Goal: Task Accomplishment & Management: Use online tool/utility

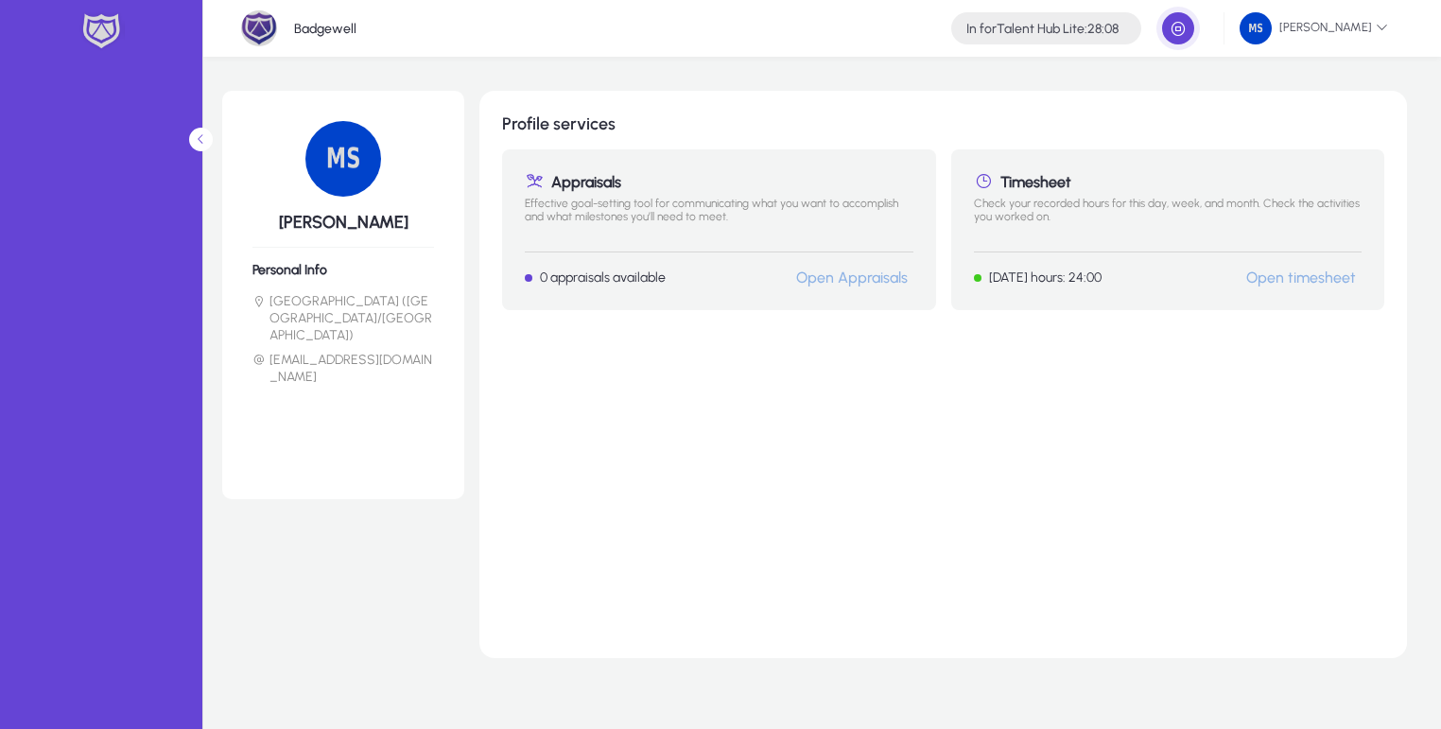
click at [1294, 271] on link "Open timesheet" at bounding box center [1302, 278] width 110 height 18
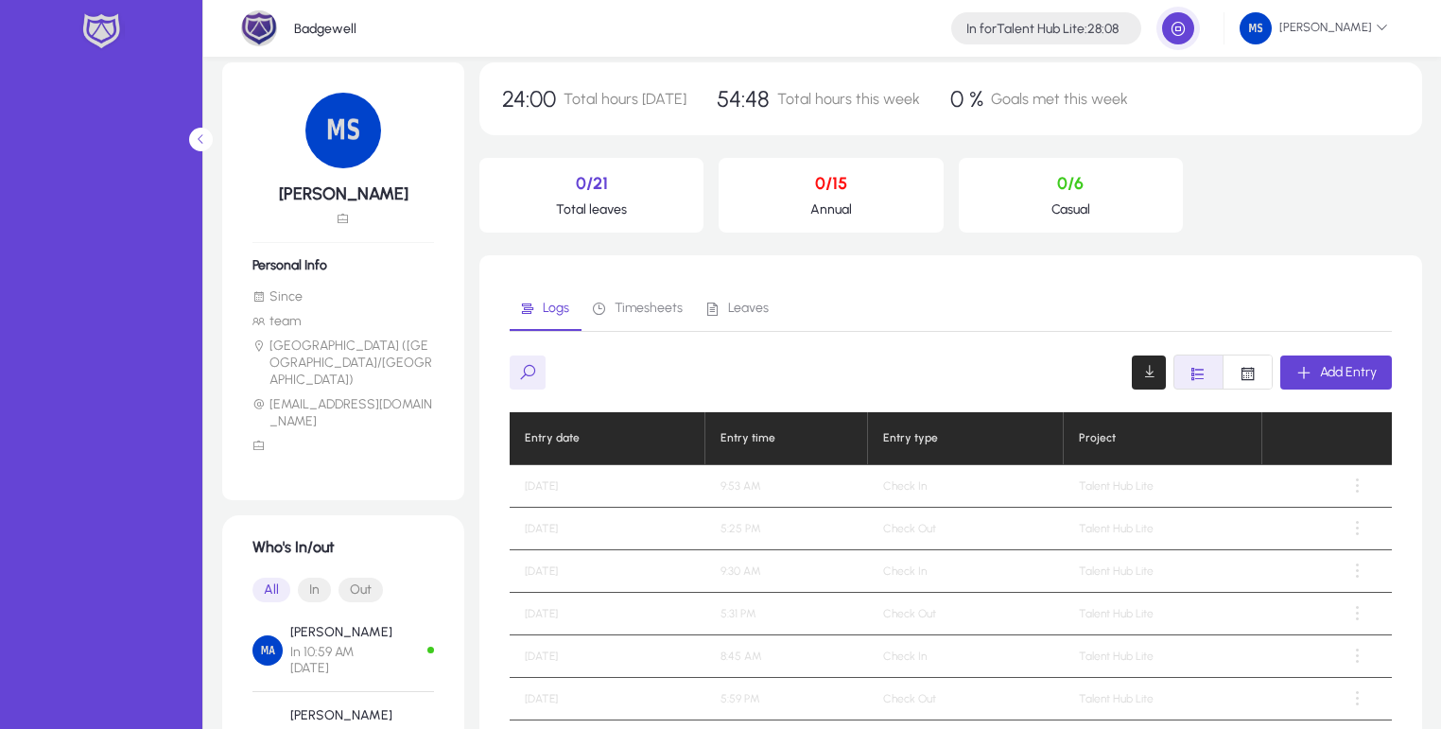
scroll to position [91, 0]
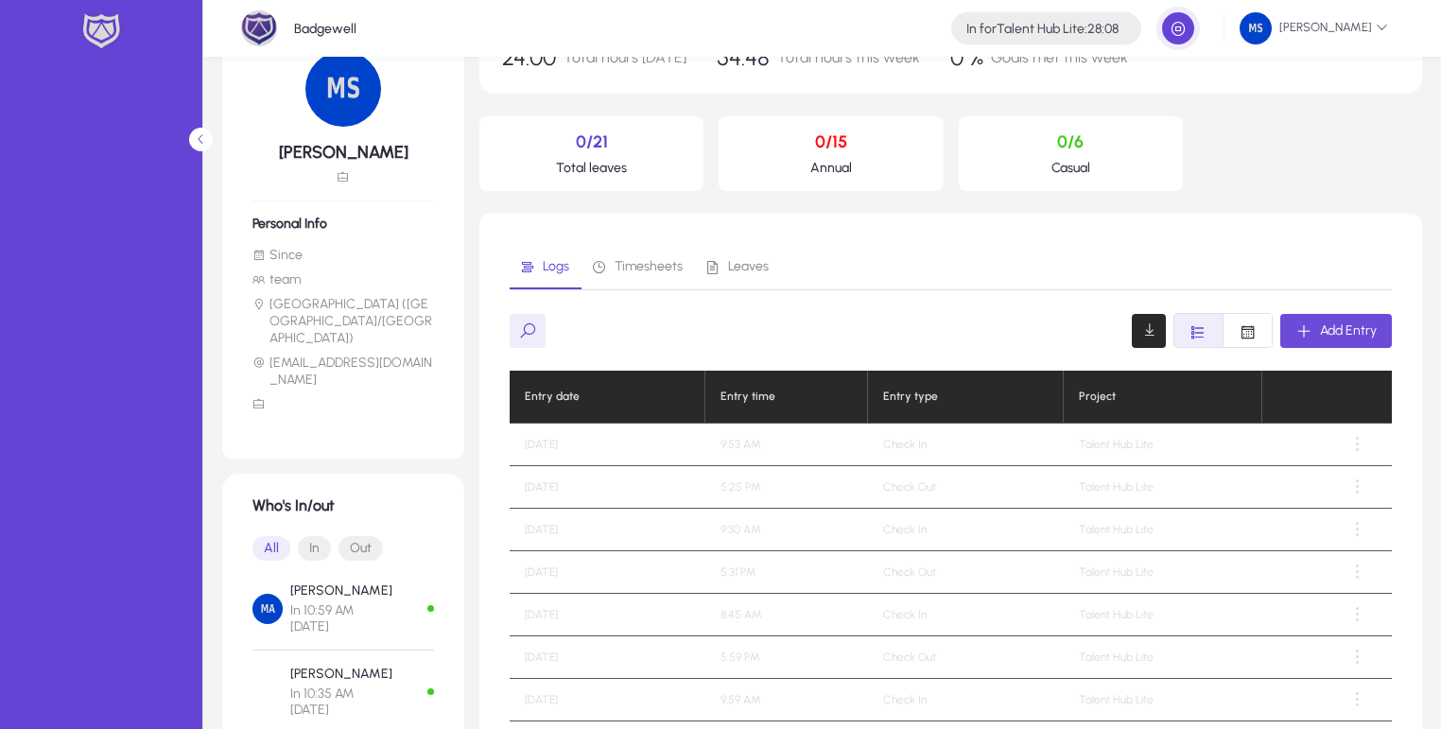
click at [1343, 336] on span "Add Entry" at bounding box center [1348, 331] width 57 height 16
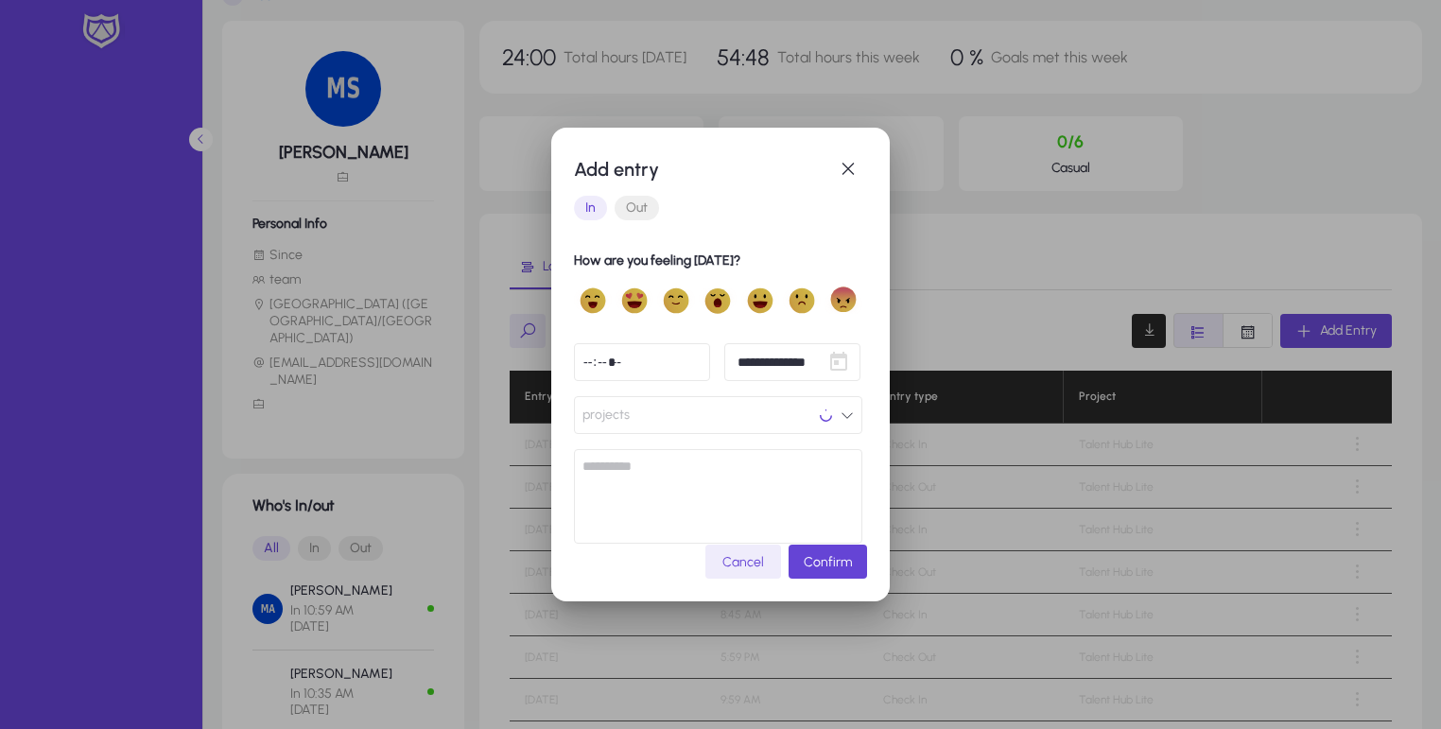
scroll to position [0, 0]
click at [840, 360] on span "Open calendar" at bounding box center [839, 362] width 38 height 38
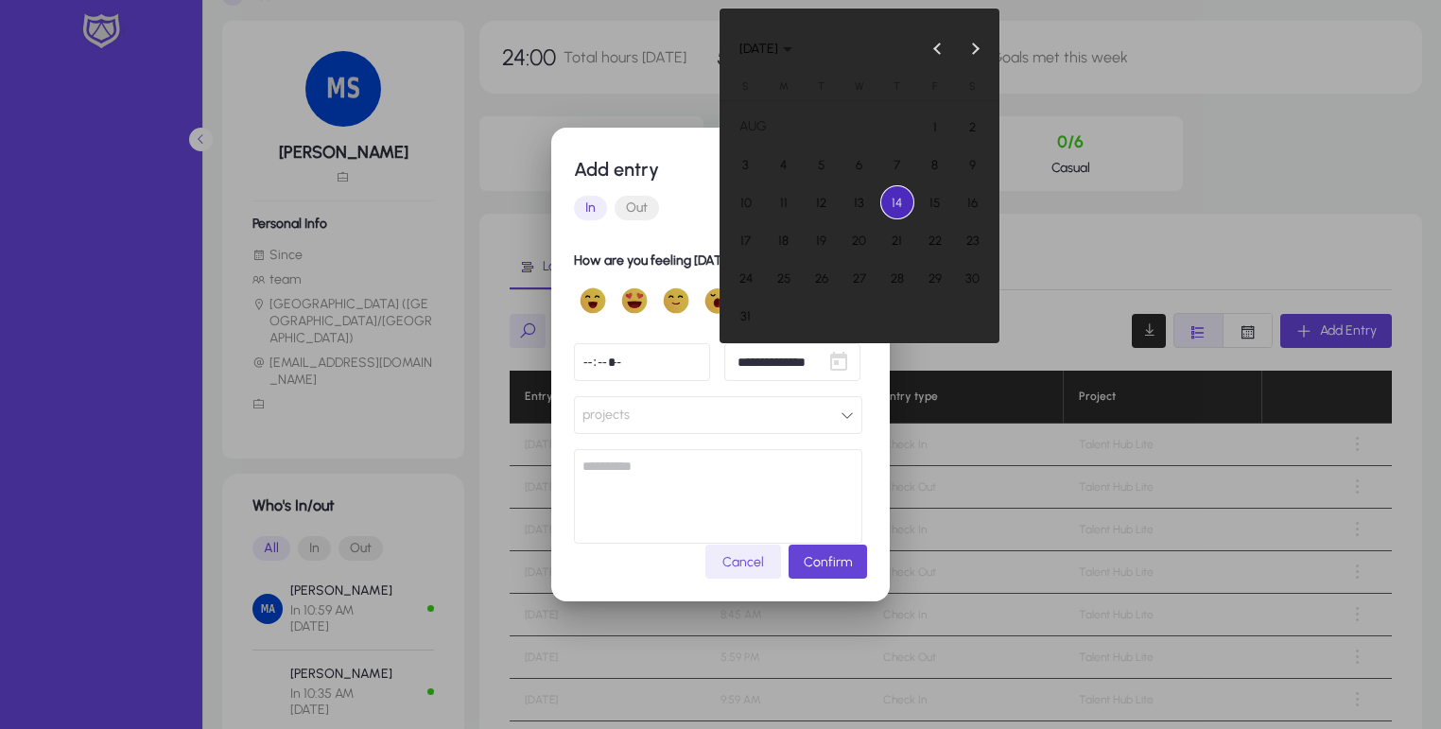
click at [855, 200] on span "13" at bounding box center [860, 202] width 34 height 34
type input "**********"
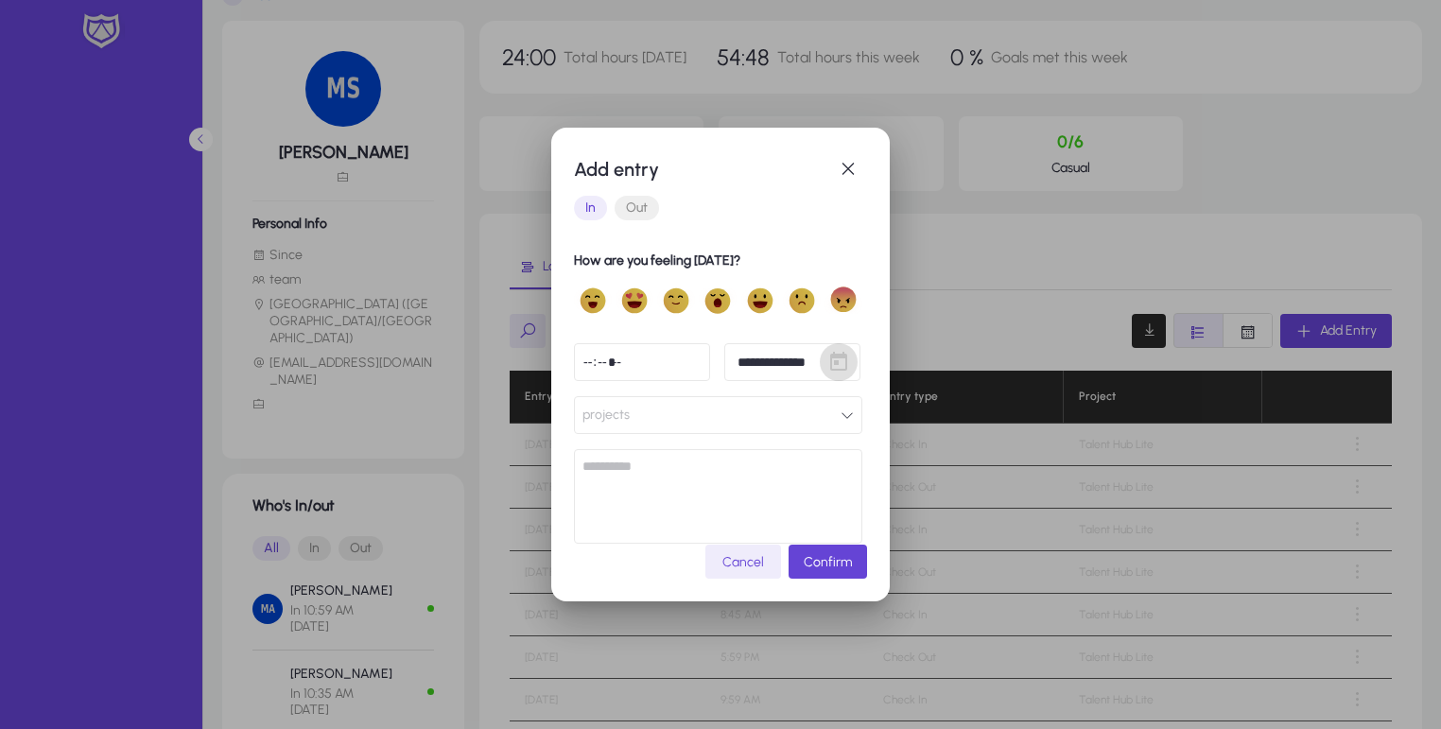
click at [639, 348] on input "time" at bounding box center [642, 362] width 136 height 38
click at [699, 412] on button "projects" at bounding box center [718, 415] width 288 height 38
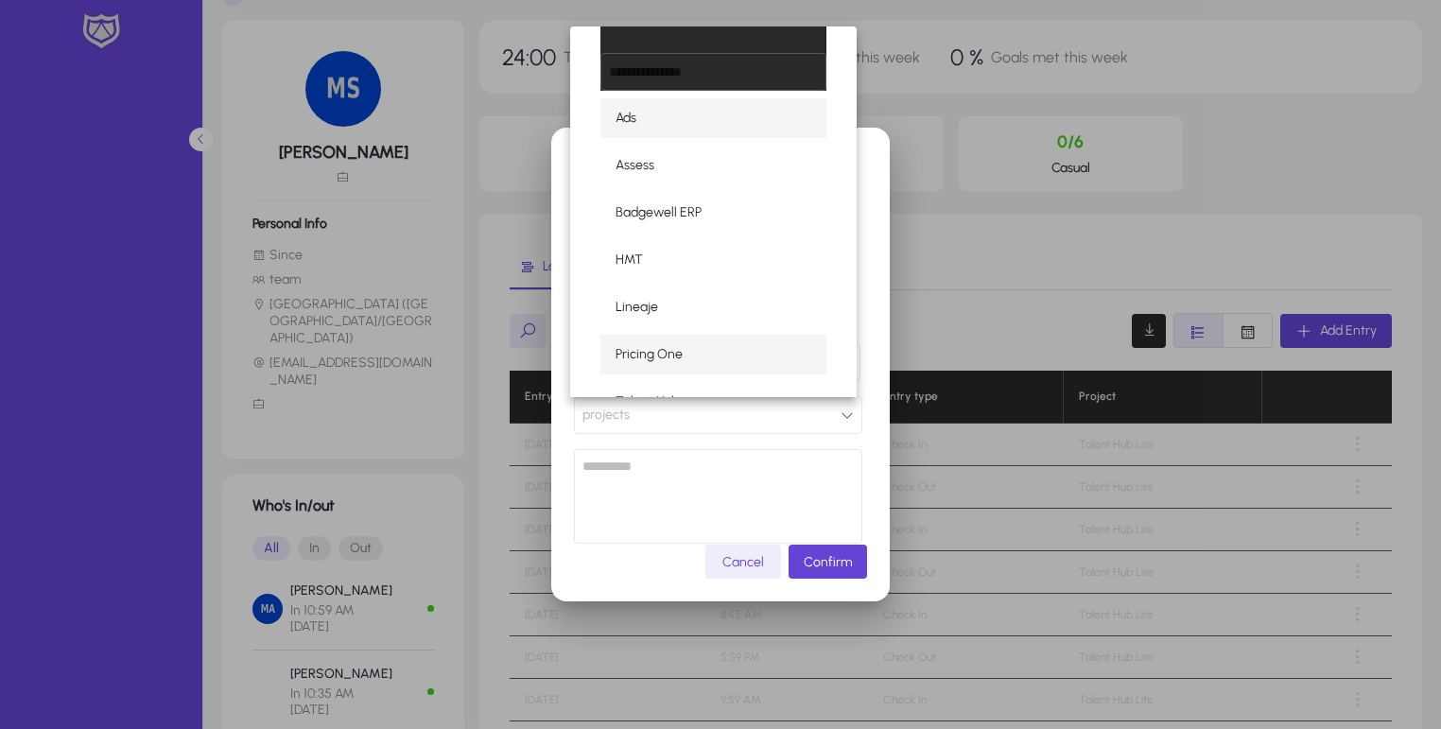
scroll to position [91, 0]
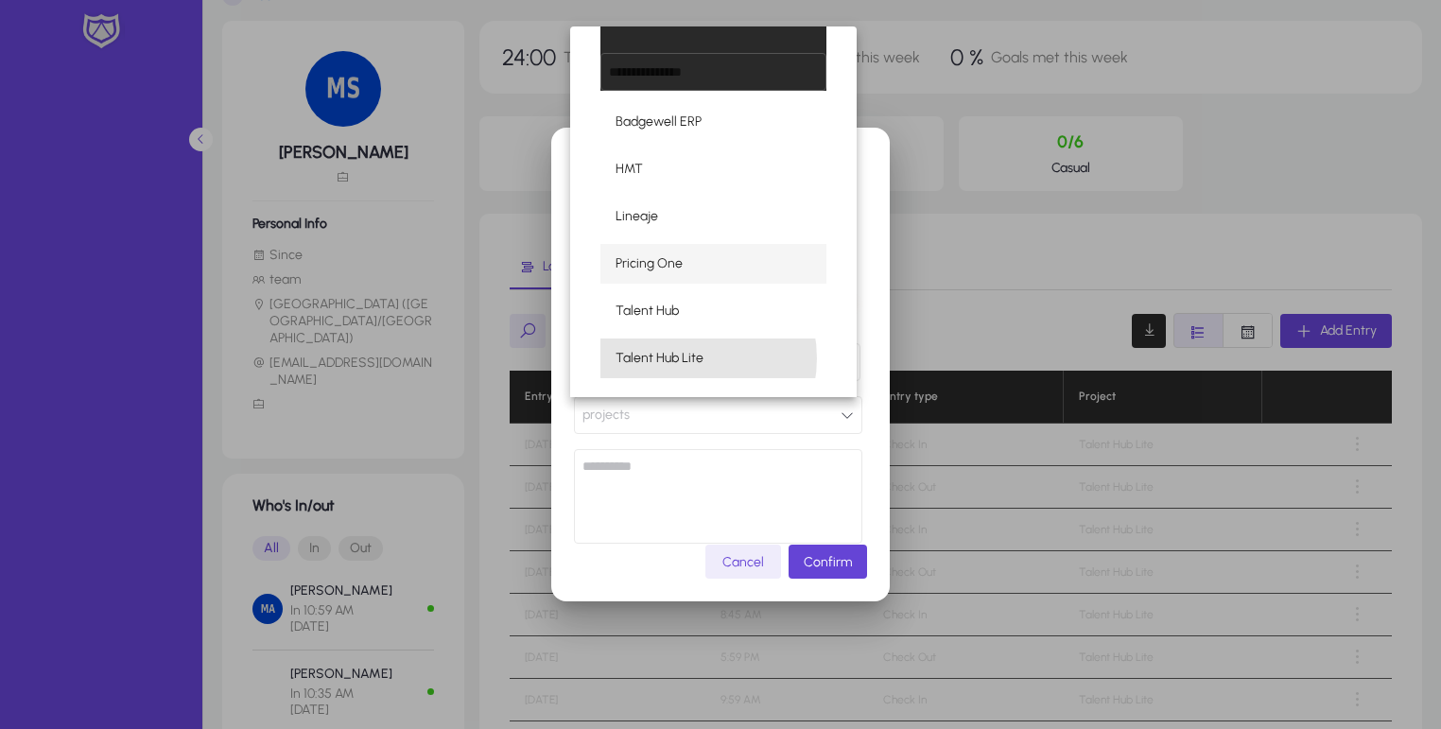
click at [677, 358] on span "Talent Hub Lite" at bounding box center [660, 358] width 88 height 23
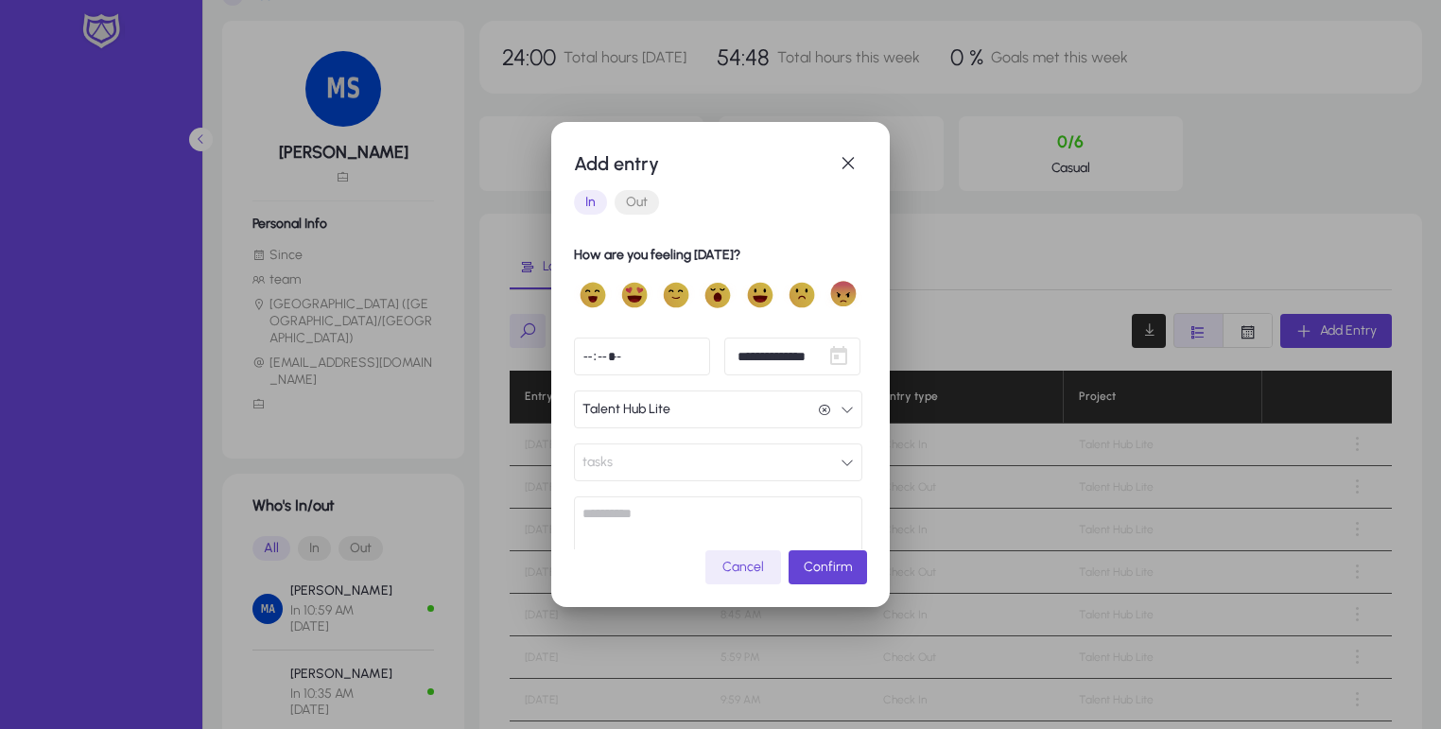
click at [682, 353] on input "time" at bounding box center [642, 357] width 136 height 38
click at [641, 193] on span "Out" at bounding box center [637, 202] width 44 height 25
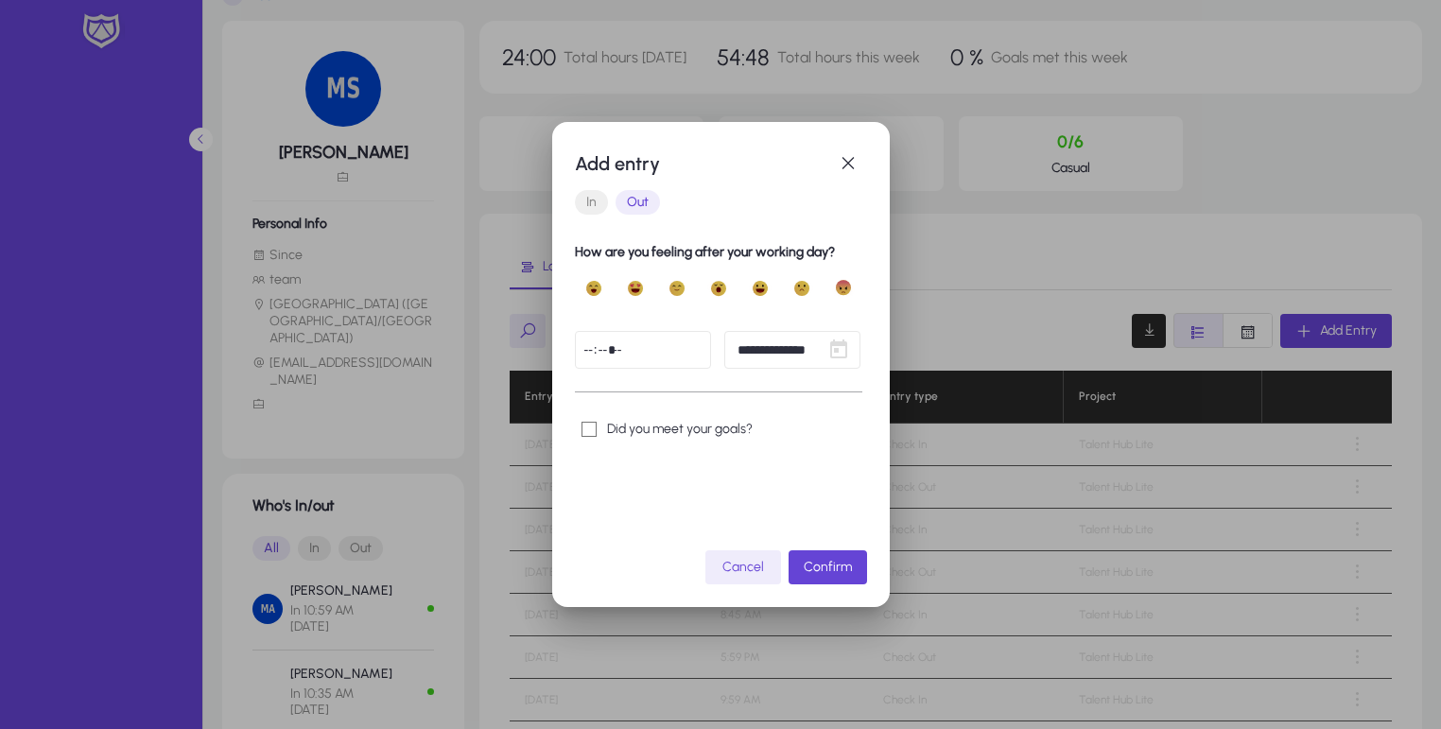
click at [683, 342] on input "time" at bounding box center [643, 350] width 136 height 38
type input "*****"
click at [820, 353] on span "Open calendar" at bounding box center [839, 350] width 38 height 38
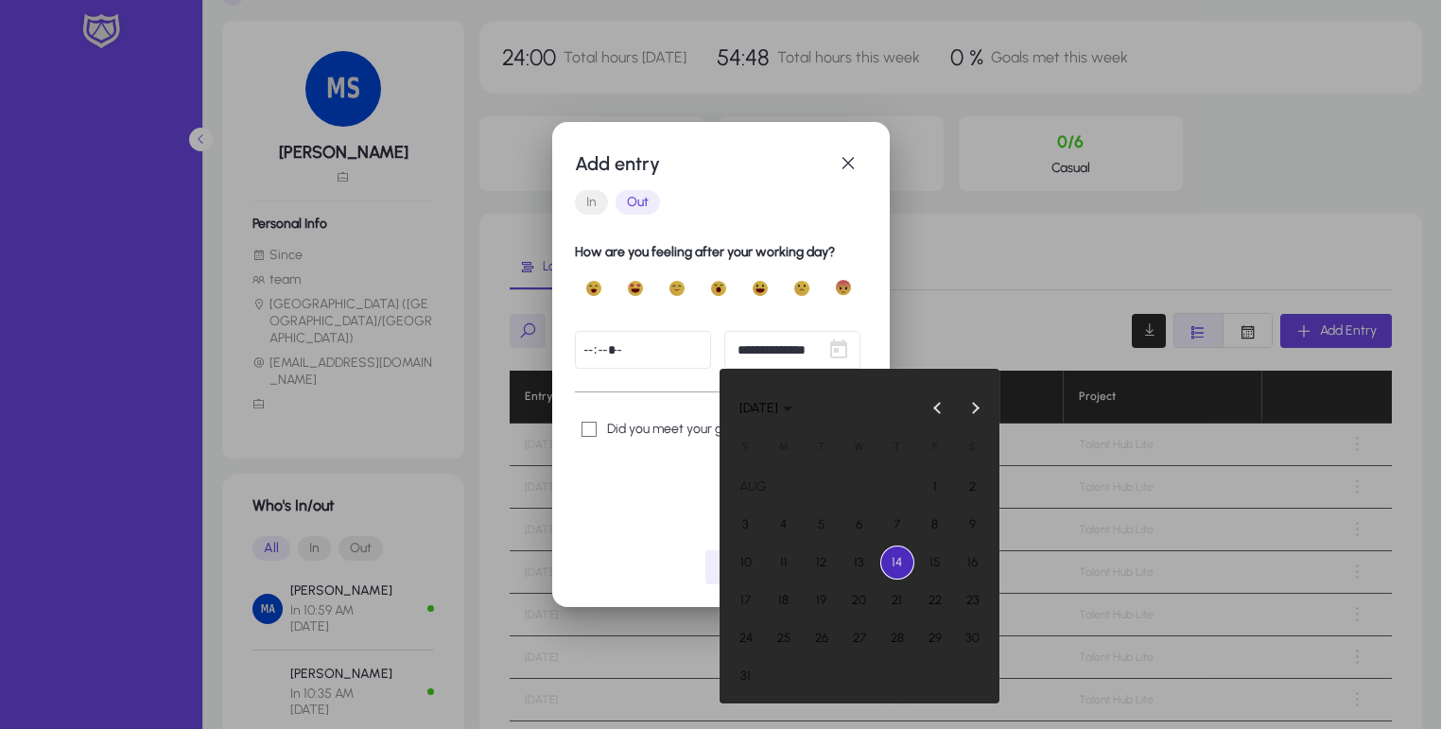
click at [851, 557] on span "13" at bounding box center [860, 563] width 34 height 34
type input "**********"
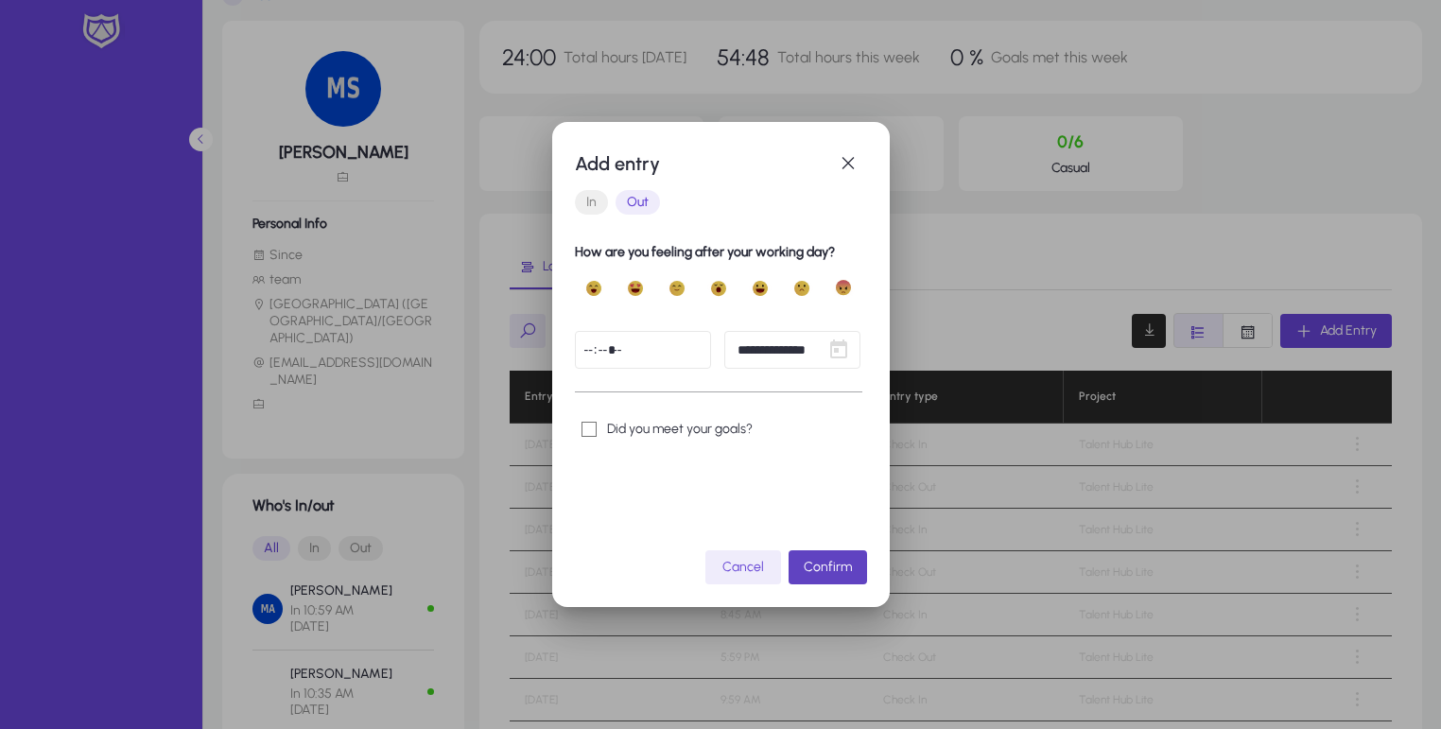
click at [830, 568] on span "Confirm" at bounding box center [828, 567] width 48 height 16
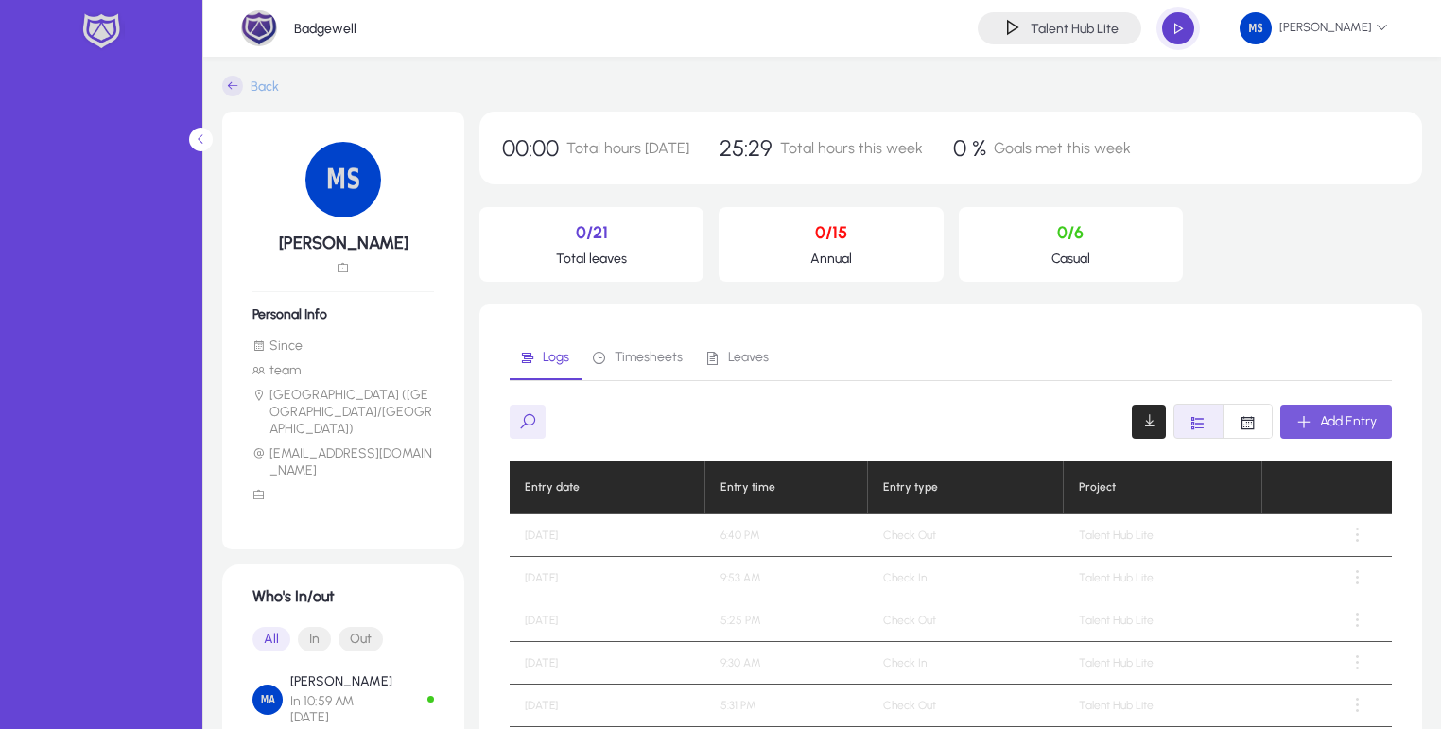
click at [1180, 33] on span "button" at bounding box center [1179, 28] width 38 height 38
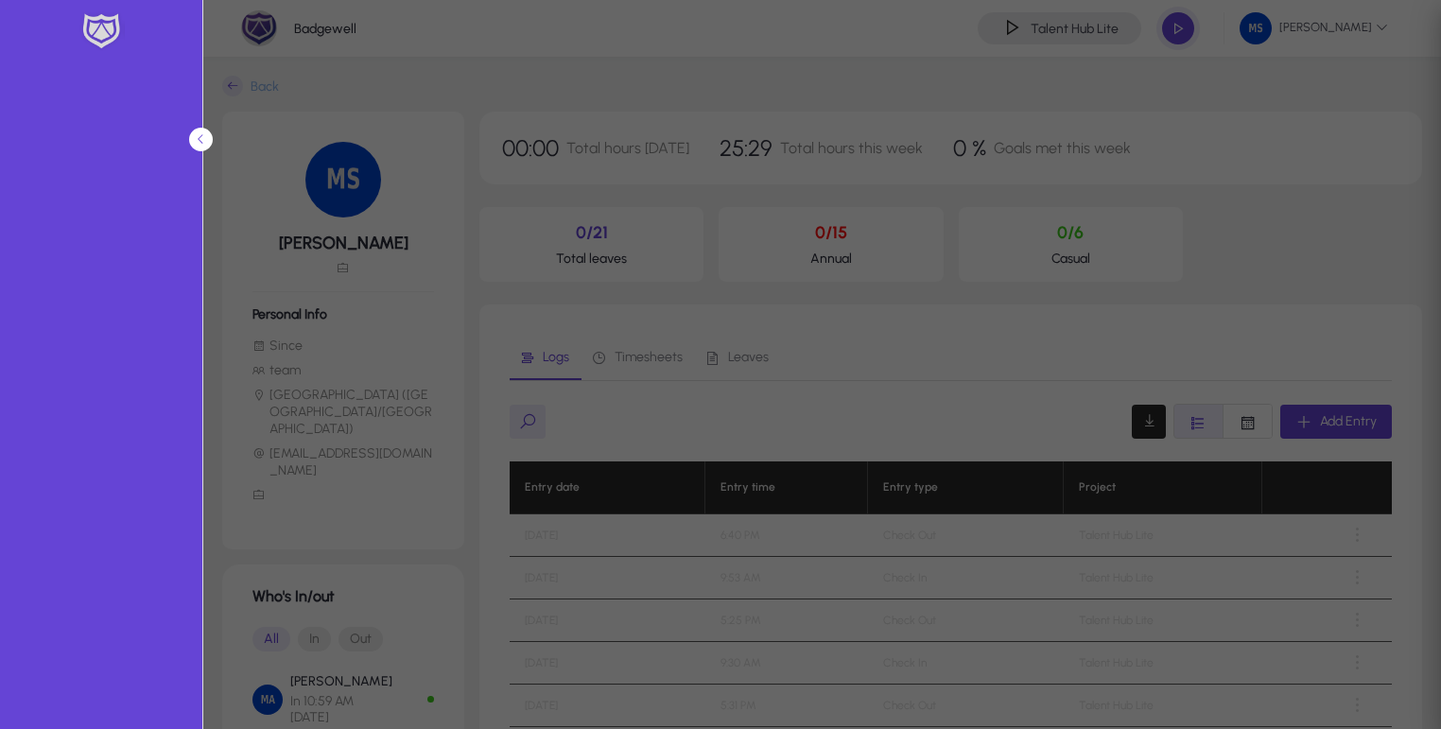
type input "**********"
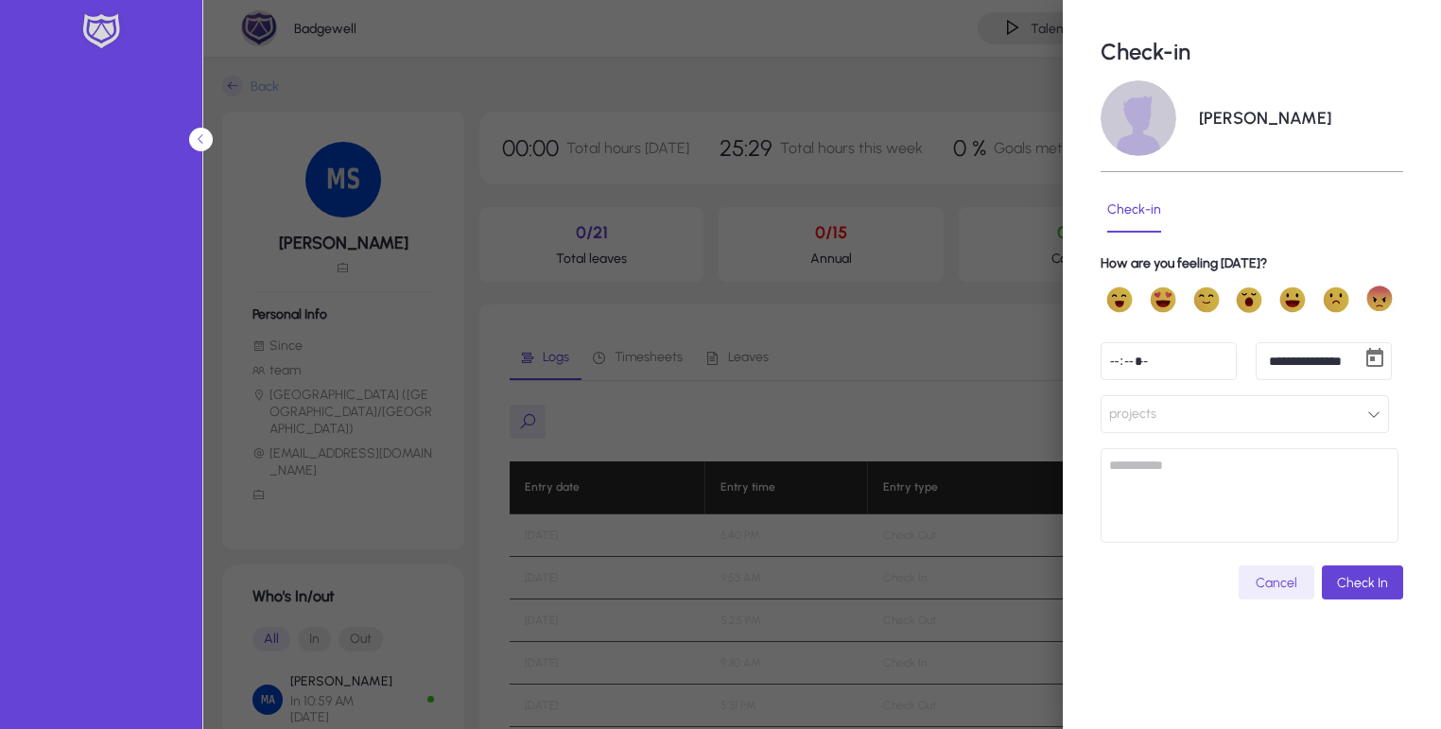
click at [1222, 412] on button "projects" at bounding box center [1245, 414] width 288 height 38
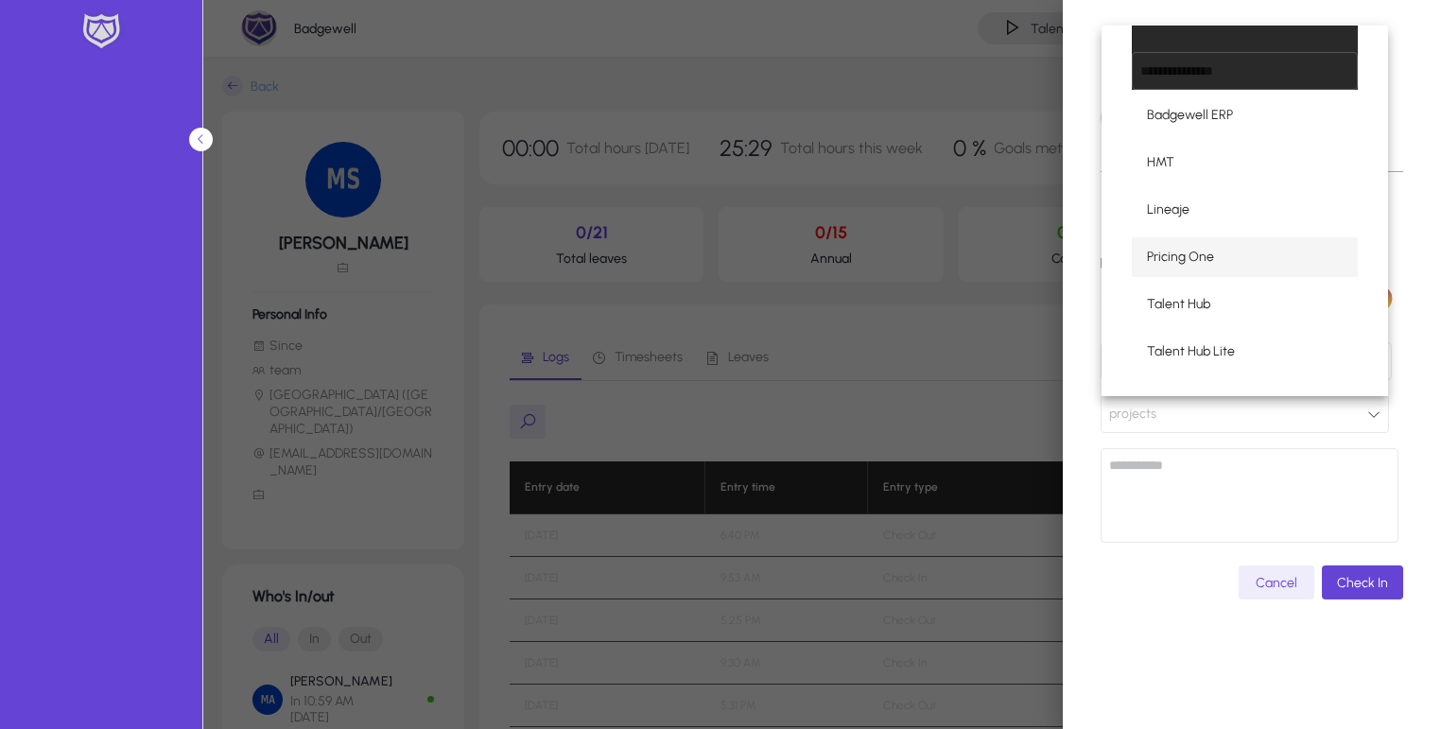
scroll to position [110, 0]
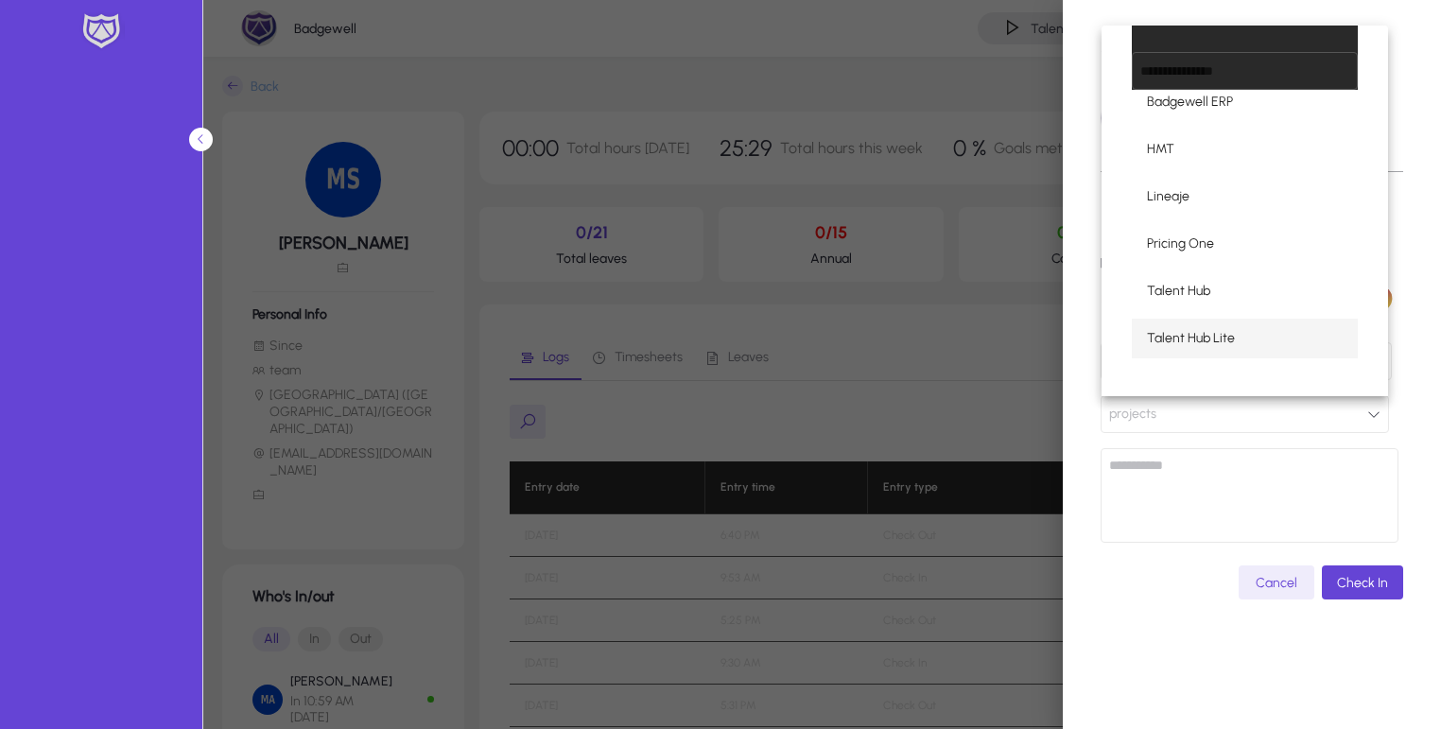
click at [1201, 345] on span "Talent Hub Lite" at bounding box center [1191, 338] width 88 height 23
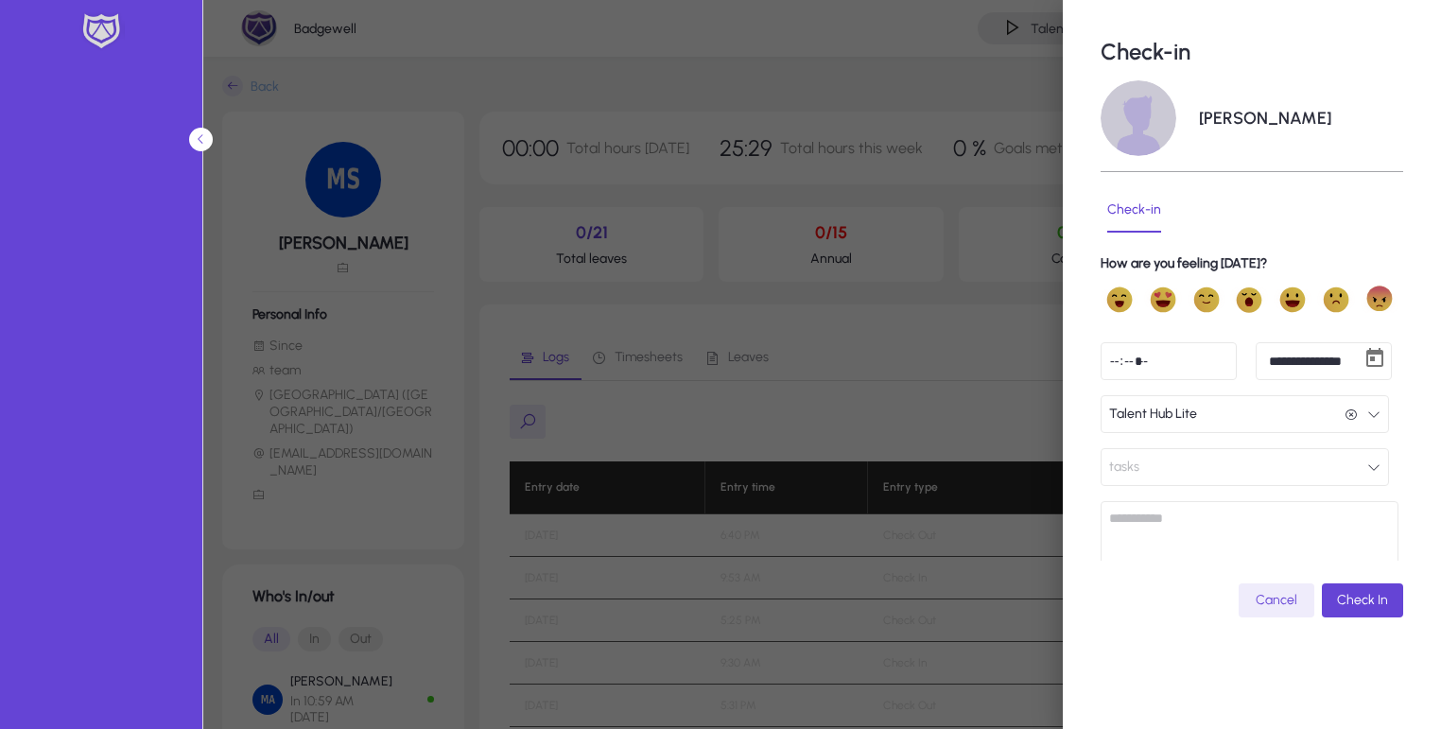
click at [1223, 359] on input "time" at bounding box center [1169, 361] width 136 height 38
type input "*****"
click at [1296, 460] on button "tasks" at bounding box center [1245, 467] width 288 height 38
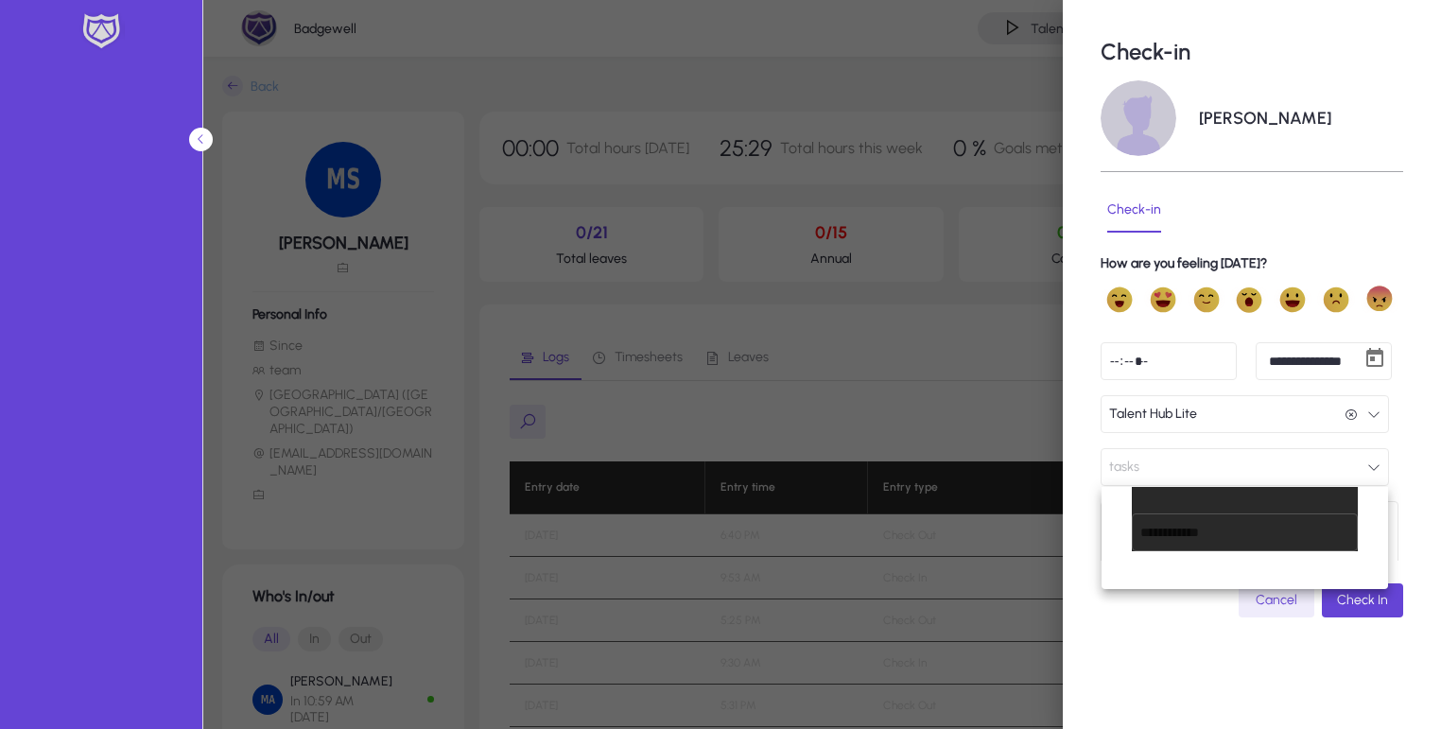
click at [1131, 681] on div at bounding box center [720, 364] width 1441 height 729
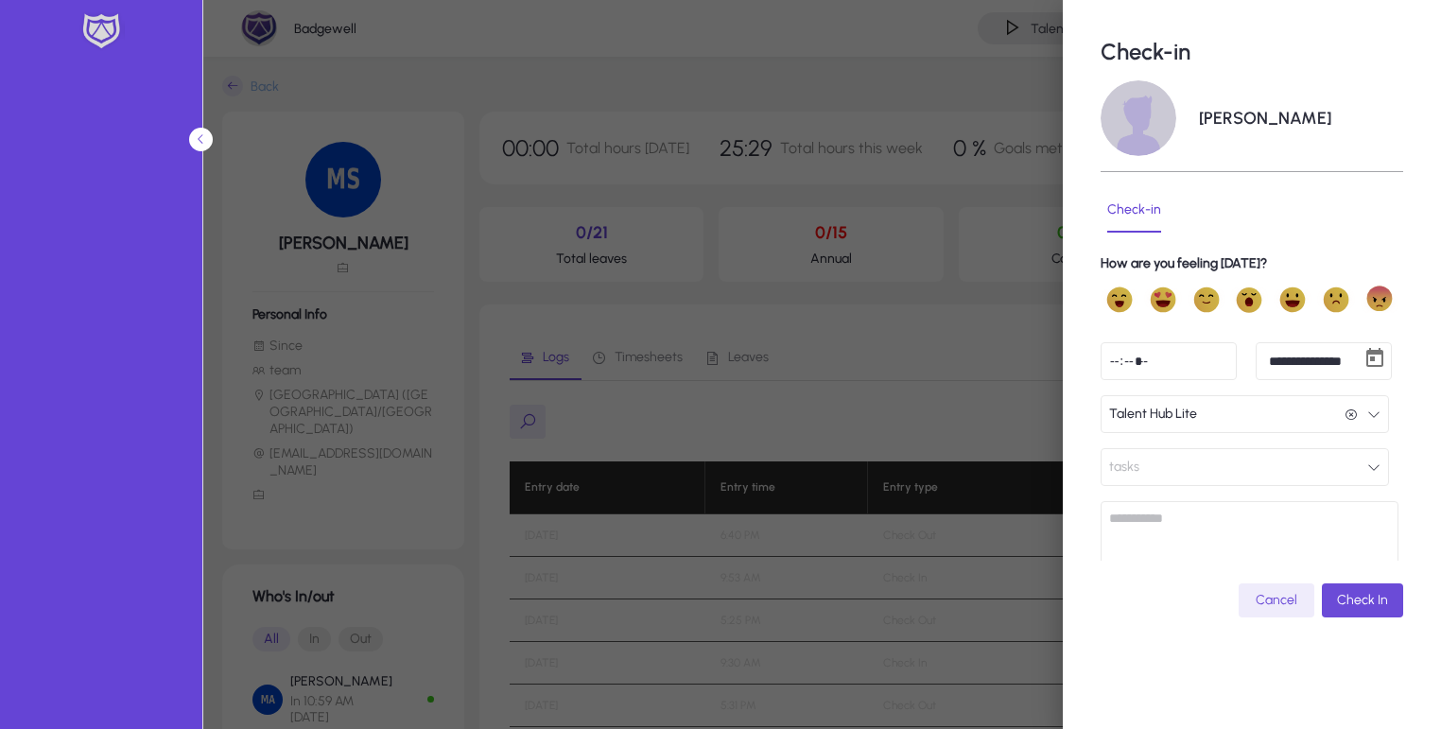
click at [1350, 592] on span "Check In" at bounding box center [1362, 600] width 51 height 16
